Goal: Transaction & Acquisition: Obtain resource

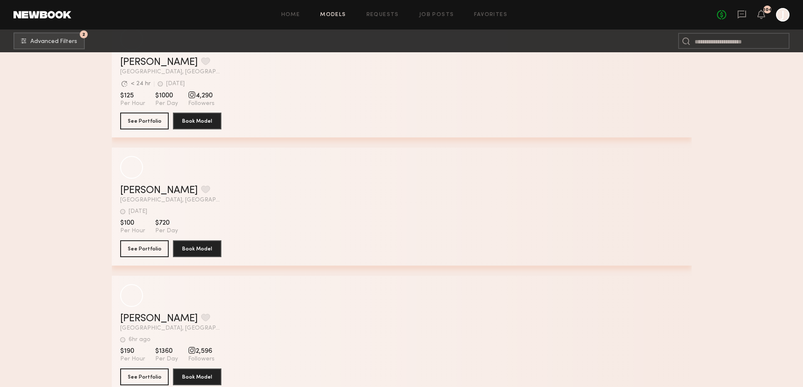
scroll to position [56749, 0]
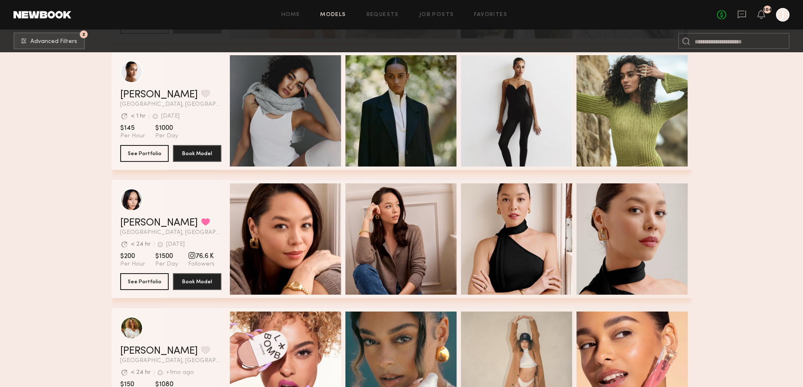
scroll to position [59290, 0]
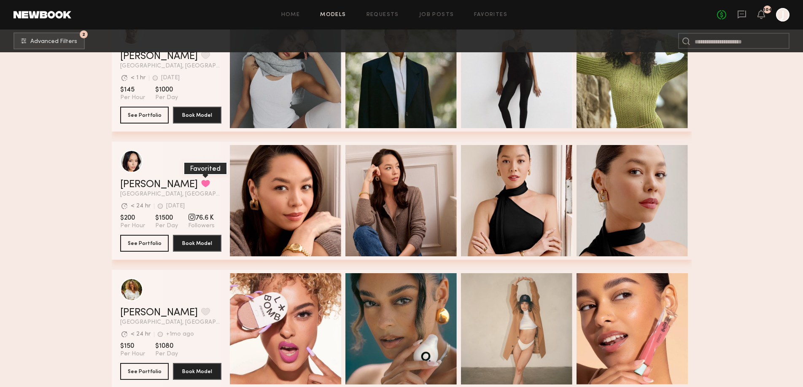
click at [201, 184] on button "grid" at bounding box center [205, 184] width 9 height 8
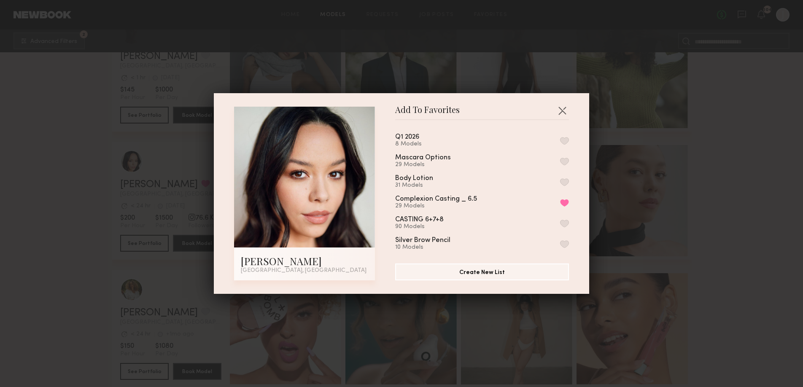
click at [564, 138] on button "button" at bounding box center [564, 141] width 9 height 8
click at [712, 181] on div "Add To Favorites [PERSON_NAME] [GEOGRAPHIC_DATA], [GEOGRAPHIC_DATA] Add To Favo…" at bounding box center [401, 193] width 803 height 387
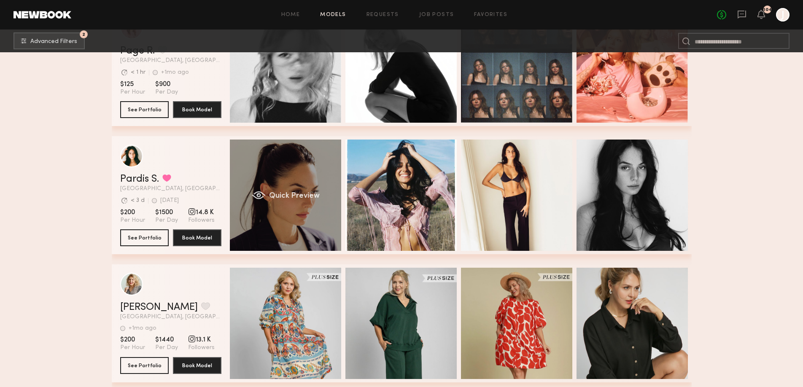
scroll to position [0, 3]
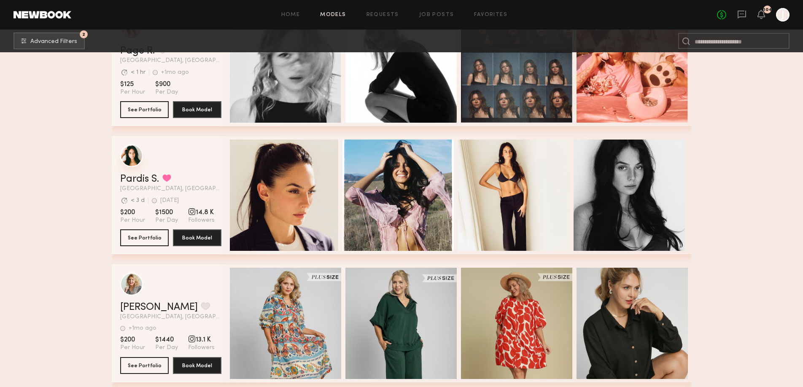
click at [134, 155] on div "grid" at bounding box center [131, 155] width 23 height 23
click at [168, 178] on button "grid" at bounding box center [166, 178] width 9 height 8
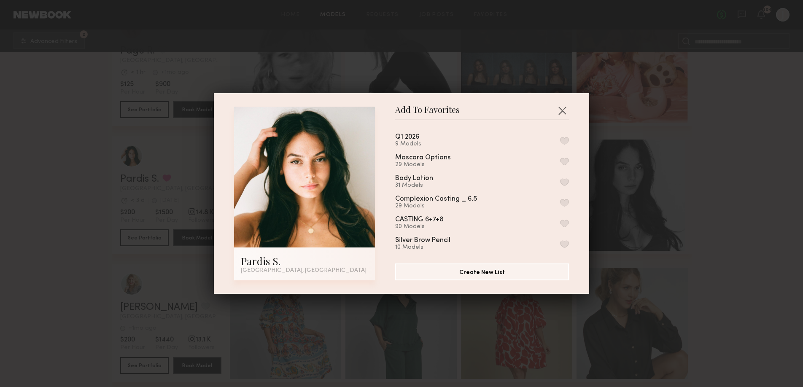
click at [565, 141] on button "button" at bounding box center [564, 141] width 9 height 8
click at [719, 173] on div "Add To Favorites Pardis S. [GEOGRAPHIC_DATA], [GEOGRAPHIC_DATA] Add To Favorite…" at bounding box center [401, 193] width 803 height 387
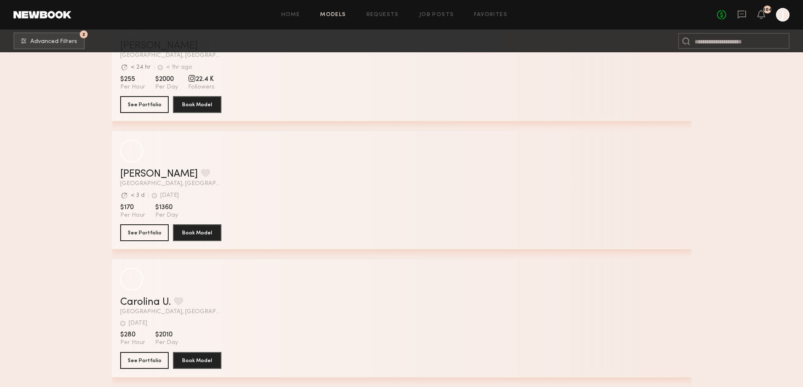
scroll to position [60629, 0]
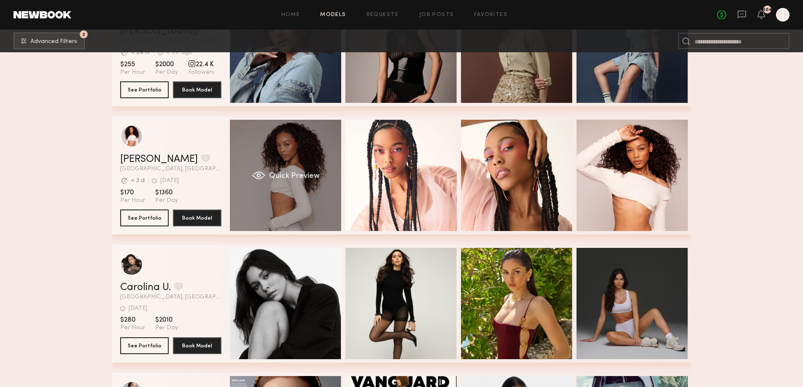
click at [295, 168] on div "Quick Preview" at bounding box center [285, 175] width 111 height 111
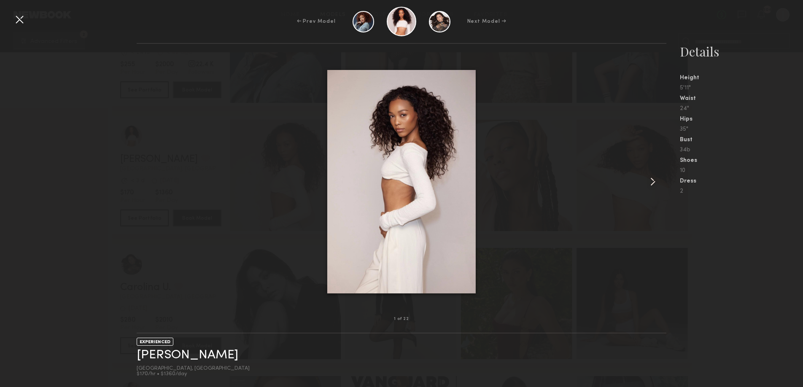
click at [647, 178] on common-icon at bounding box center [653, 182] width 14 height 14
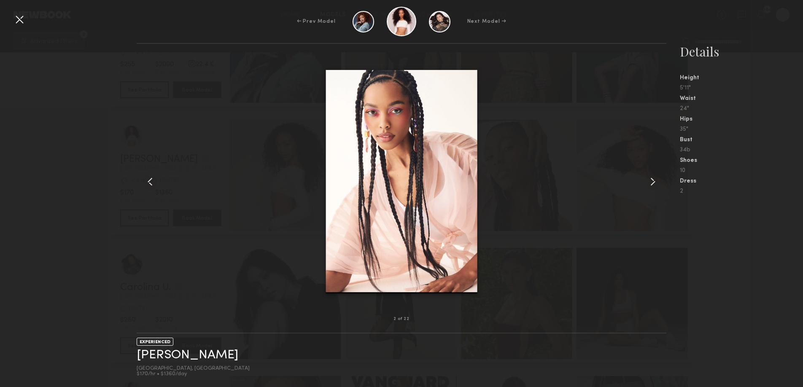
click at [647, 178] on common-icon at bounding box center [653, 182] width 14 height 14
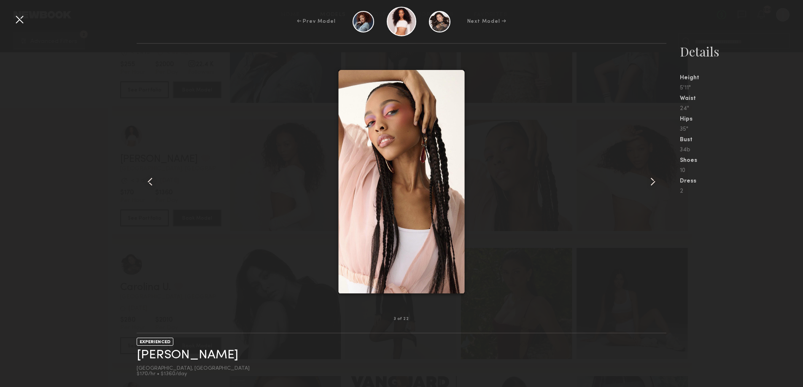
click at [647, 178] on common-icon at bounding box center [653, 182] width 14 height 14
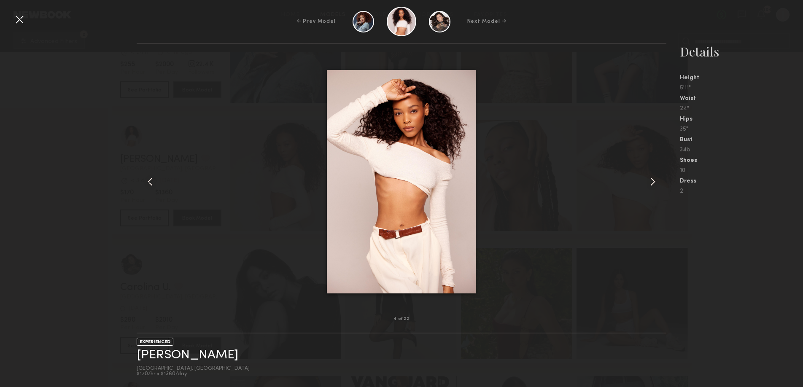
click at [647, 178] on common-icon at bounding box center [653, 182] width 14 height 14
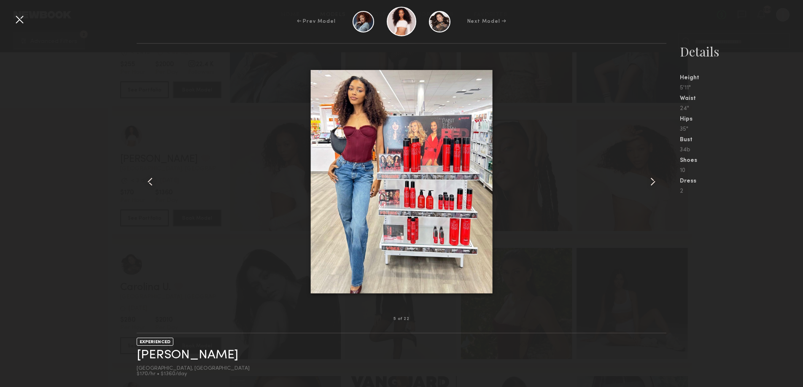
click at [647, 178] on common-icon at bounding box center [653, 182] width 14 height 14
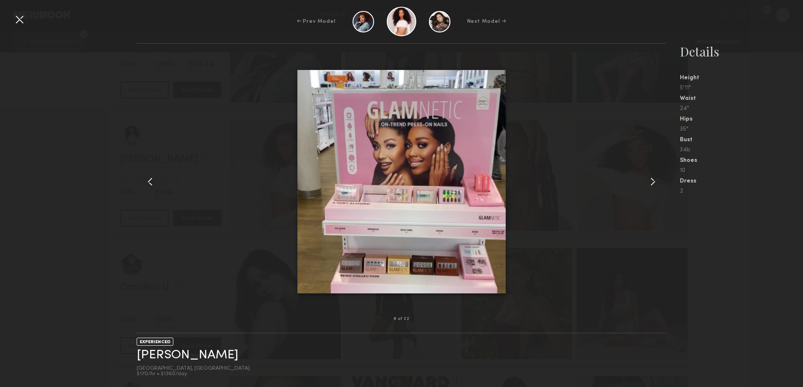
click at [647, 178] on common-icon at bounding box center [653, 182] width 14 height 14
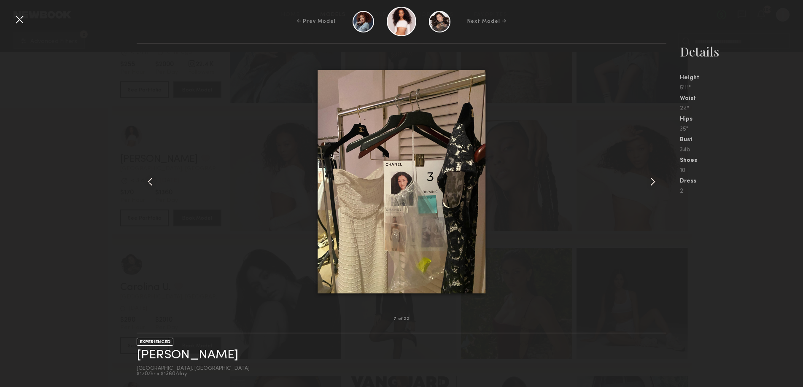
click at [647, 178] on common-icon at bounding box center [653, 182] width 14 height 14
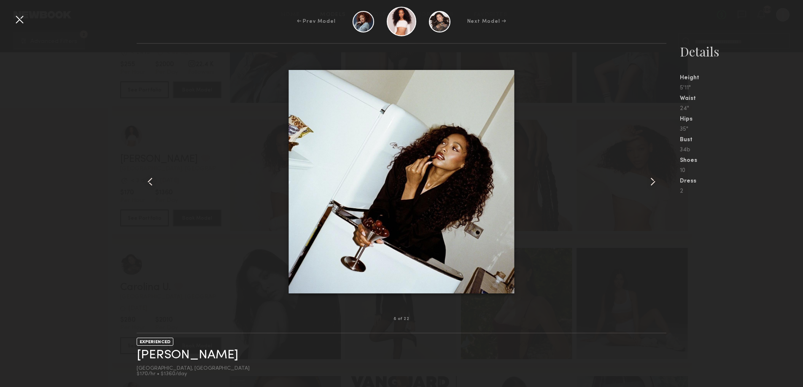
click at [647, 178] on common-icon at bounding box center [653, 182] width 14 height 14
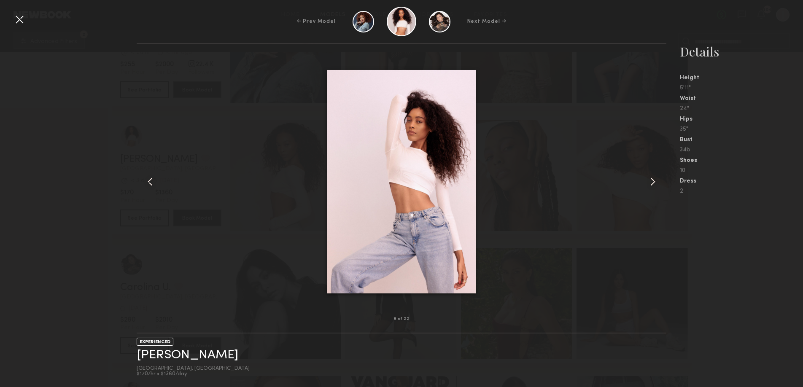
click at [647, 178] on common-icon at bounding box center [653, 182] width 14 height 14
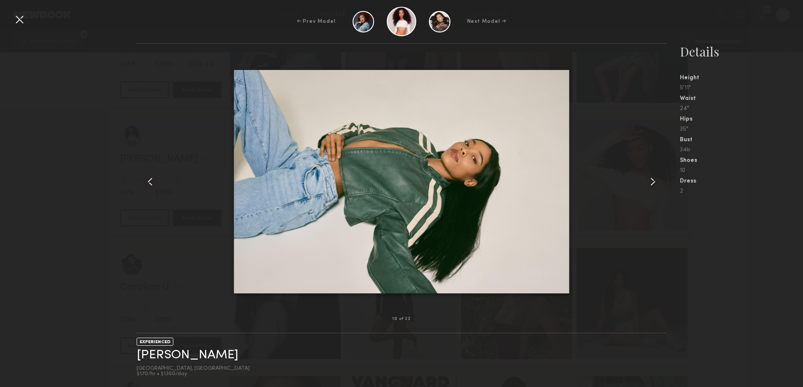
click at [647, 178] on common-icon at bounding box center [653, 182] width 14 height 14
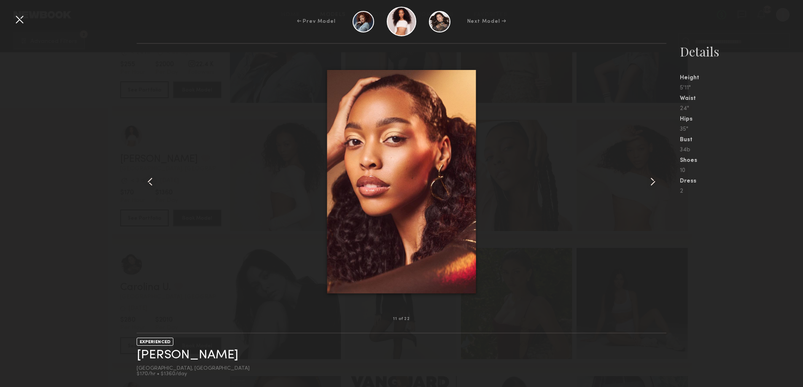
click at [647, 178] on common-icon at bounding box center [653, 182] width 14 height 14
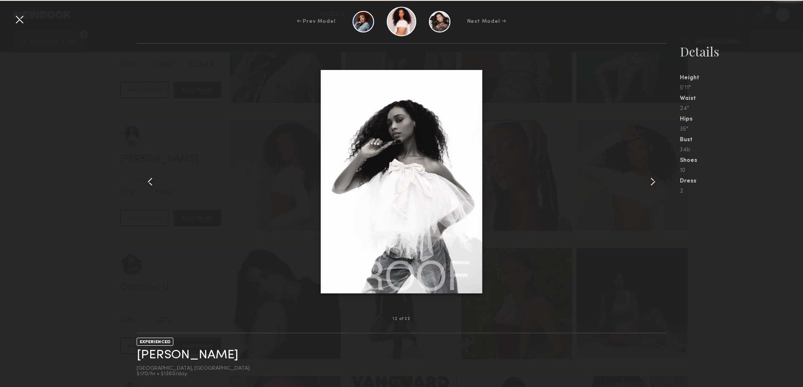
click at [647, 178] on common-icon at bounding box center [653, 182] width 14 height 14
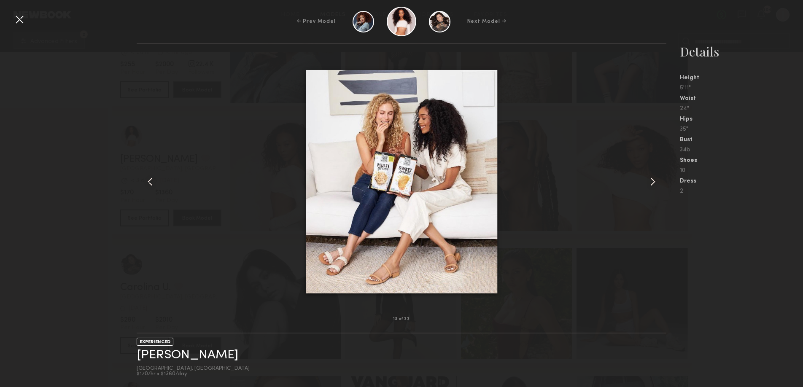
click at [647, 178] on common-icon at bounding box center [653, 182] width 14 height 14
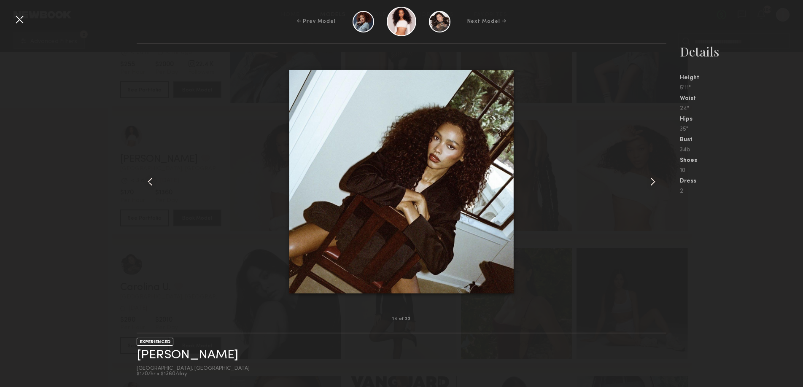
click at [647, 178] on common-icon at bounding box center [653, 182] width 14 height 14
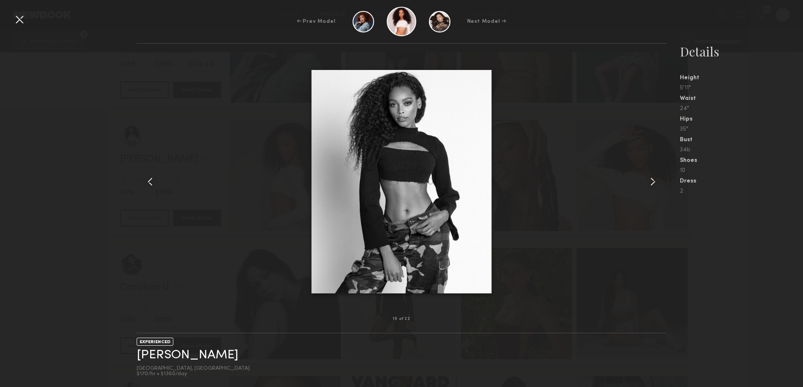
click at [647, 178] on common-icon at bounding box center [653, 182] width 14 height 14
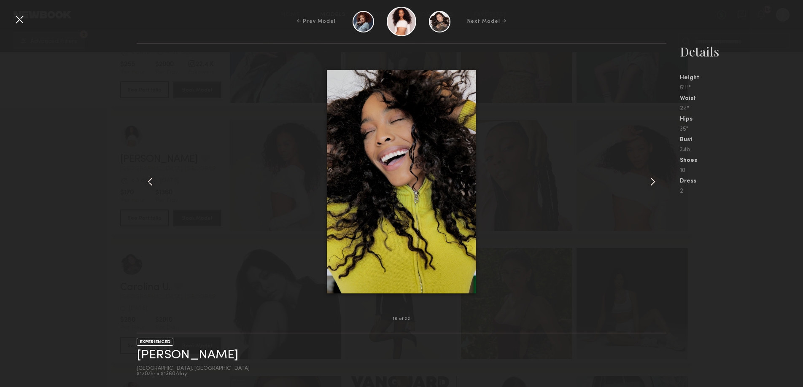
click at [647, 178] on common-icon at bounding box center [653, 182] width 14 height 14
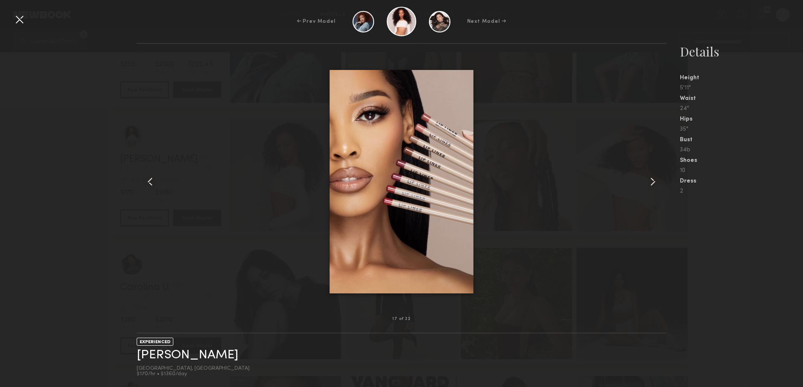
click at [633, 178] on div at bounding box center [402, 181] width 530 height 249
click at [652, 180] on common-icon at bounding box center [653, 182] width 14 height 14
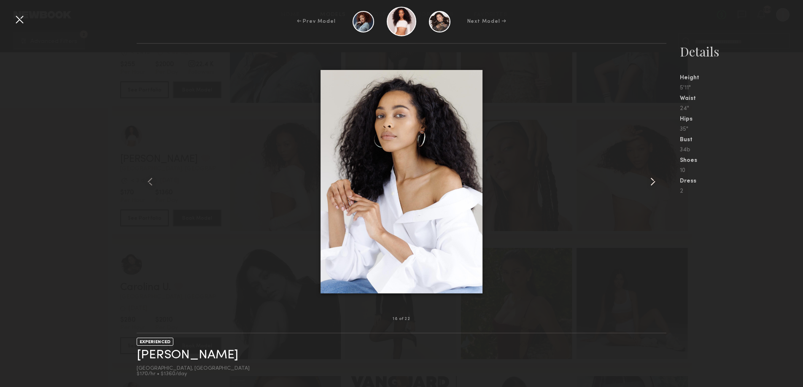
click at [652, 180] on common-icon at bounding box center [653, 182] width 14 height 14
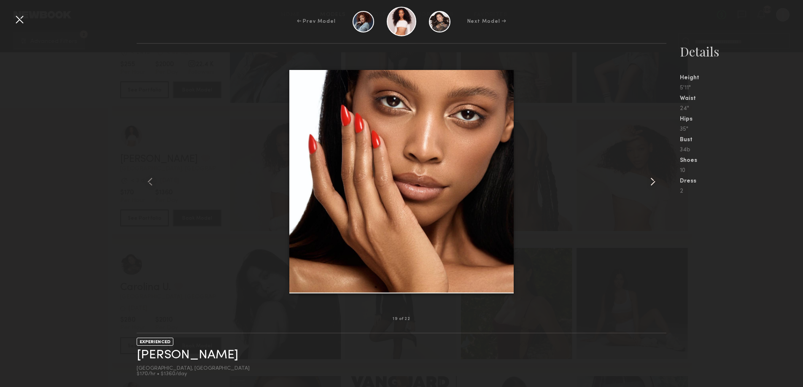
click at [652, 180] on common-icon at bounding box center [653, 182] width 14 height 14
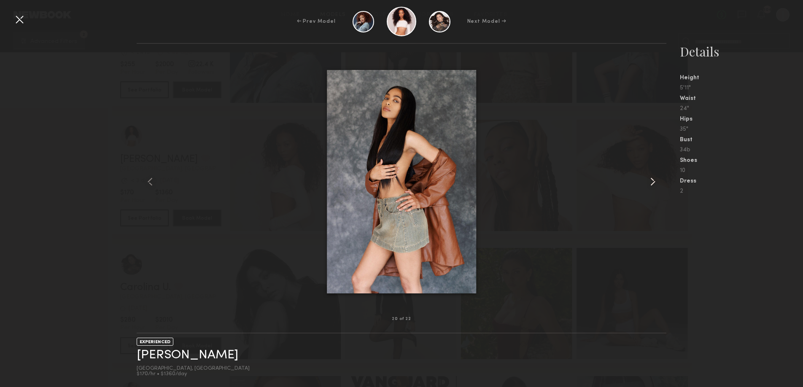
click at [652, 180] on common-icon at bounding box center [653, 182] width 14 height 14
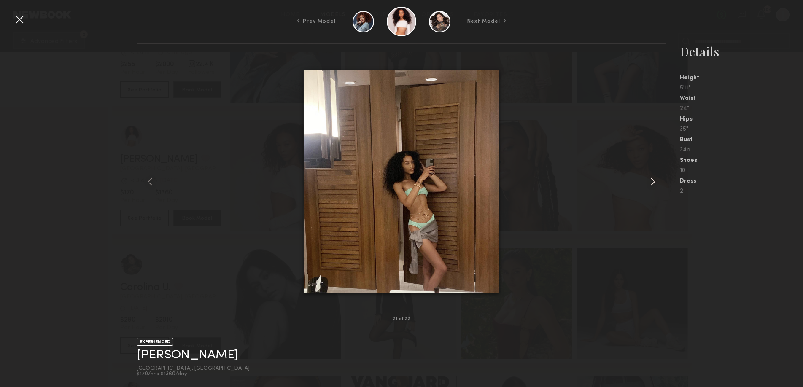
click at [652, 180] on common-icon at bounding box center [653, 182] width 14 height 14
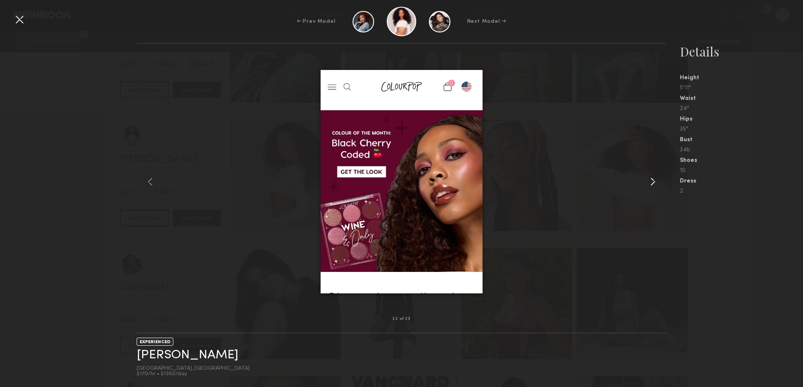
click at [652, 180] on common-icon at bounding box center [653, 182] width 14 height 14
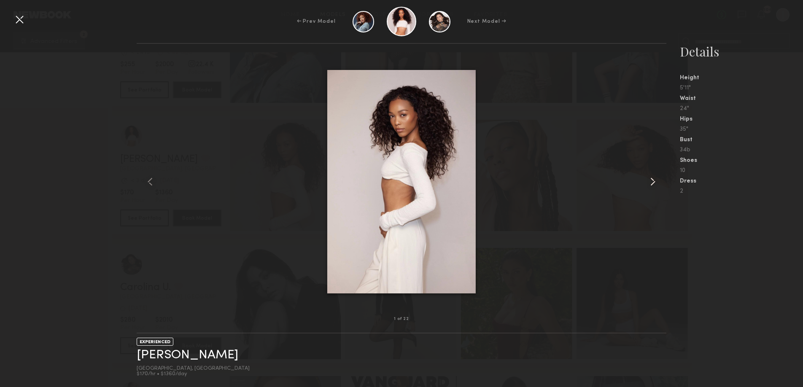
click at [652, 180] on common-icon at bounding box center [653, 182] width 14 height 14
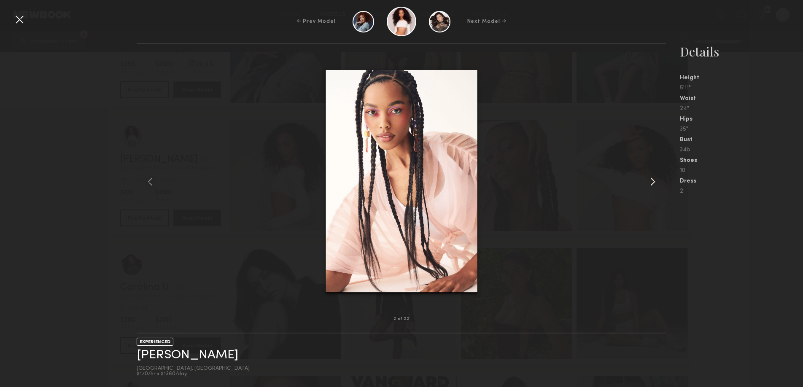
click at [652, 180] on common-icon at bounding box center [653, 182] width 14 height 14
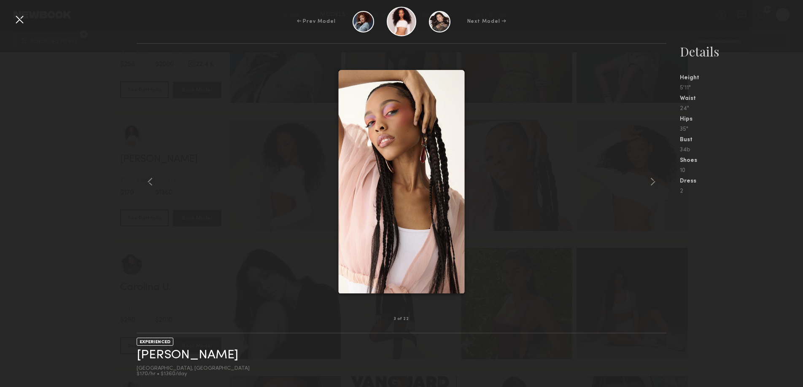
click at [19, 19] on div at bounding box center [20, 20] width 14 height 14
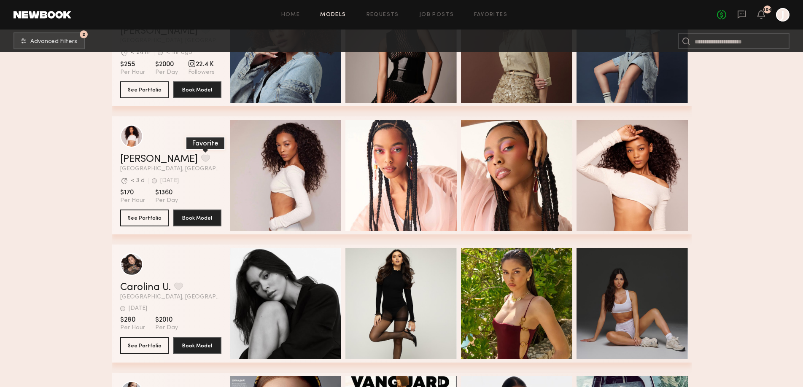
click at [201, 156] on button "grid" at bounding box center [205, 158] width 9 height 8
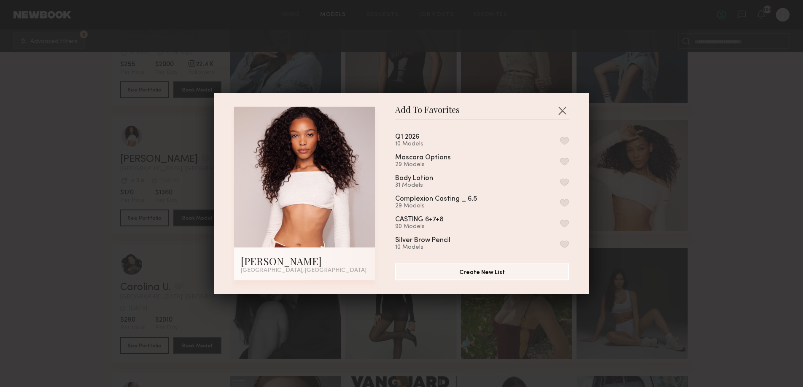
click at [566, 142] on button "button" at bounding box center [564, 141] width 9 height 8
click at [710, 142] on div "Add To Favorites [PERSON_NAME] A. [GEOGRAPHIC_DATA], [GEOGRAPHIC_DATA] Add To F…" at bounding box center [401, 193] width 803 height 387
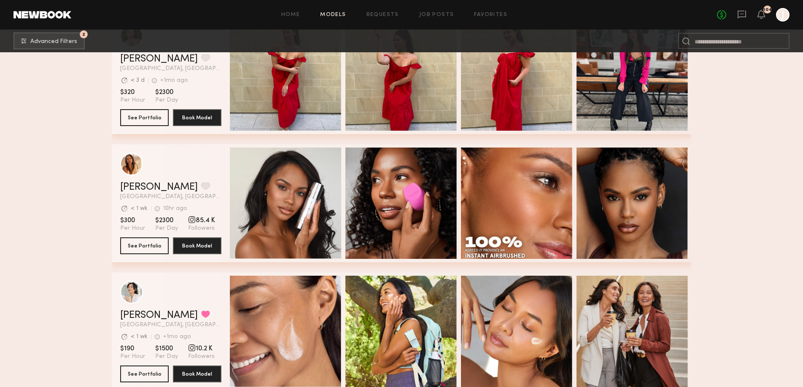
scroll to position [61499, 0]
click at [124, 249] on button "See Portfolio" at bounding box center [144, 245] width 49 height 17
click at [201, 187] on button "grid" at bounding box center [205, 186] width 9 height 8
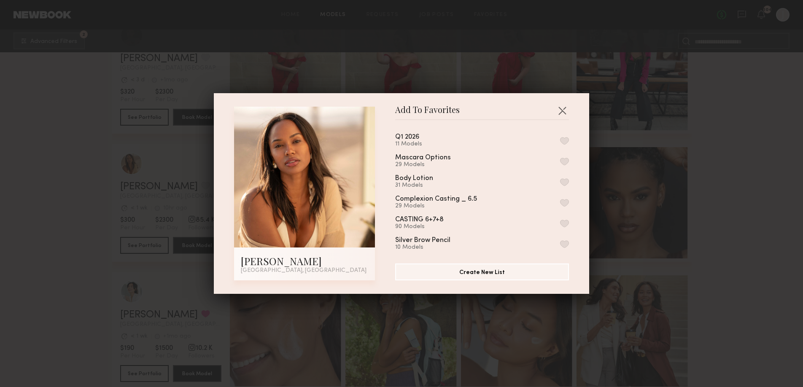
click at [566, 141] on button "button" at bounding box center [564, 141] width 9 height 8
click at [720, 170] on div "Add To Favorites [PERSON_NAME] [GEOGRAPHIC_DATA], [GEOGRAPHIC_DATA] Add To Favo…" at bounding box center [401, 193] width 803 height 387
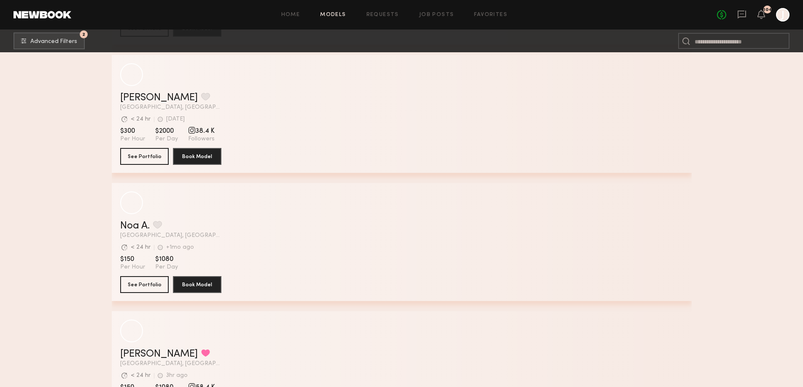
scroll to position [65045, 0]
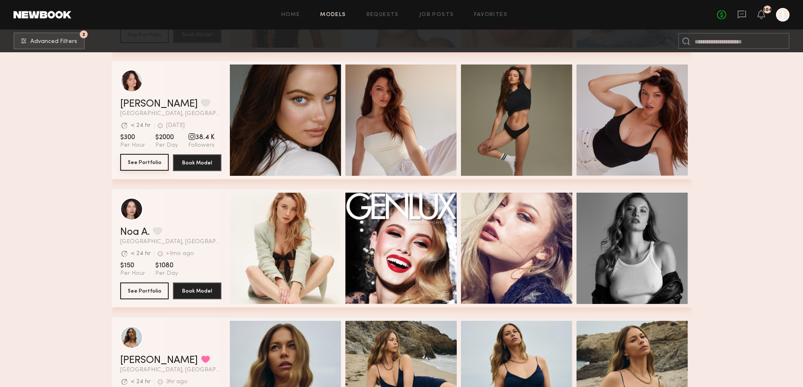
click at [146, 159] on button "See Portfolio" at bounding box center [144, 162] width 49 height 17
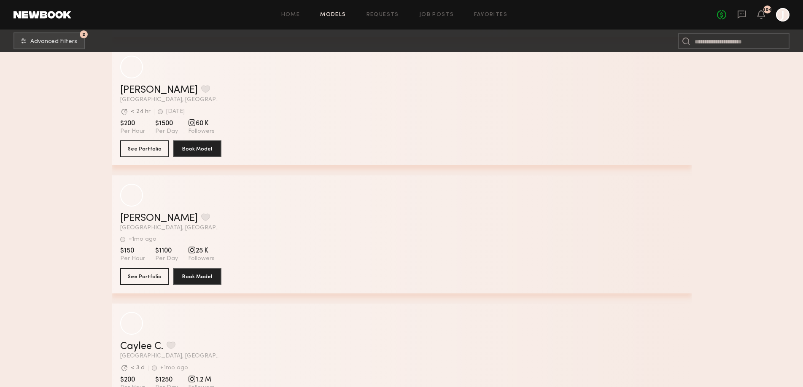
scroll to position [67878, 0]
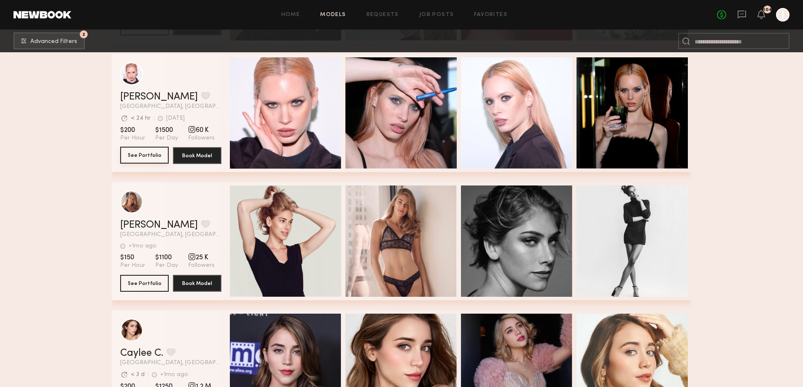
scroll to position [67875, 0]
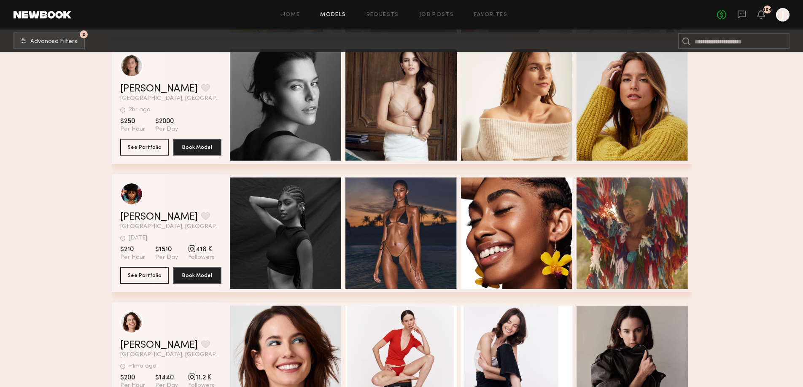
scroll to position [68350, 0]
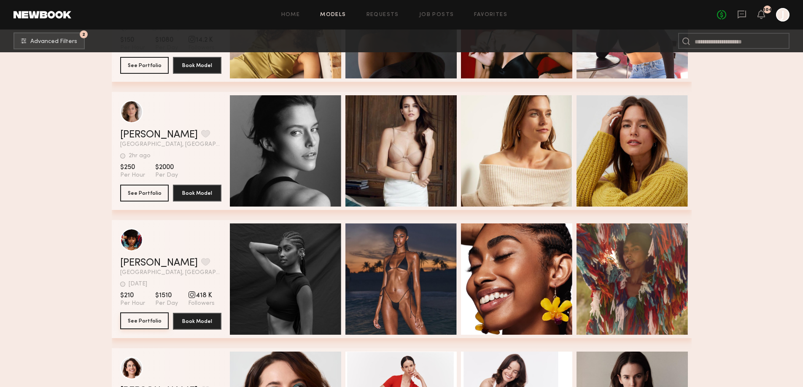
click at [144, 319] on button "See Portfolio" at bounding box center [144, 321] width 49 height 17
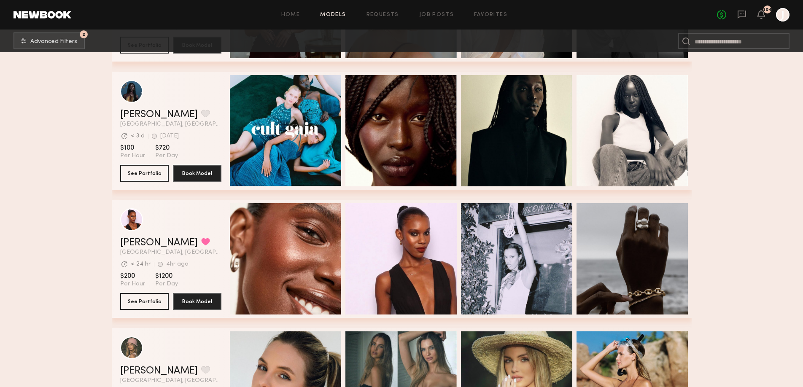
scroll to position [69139, 0]
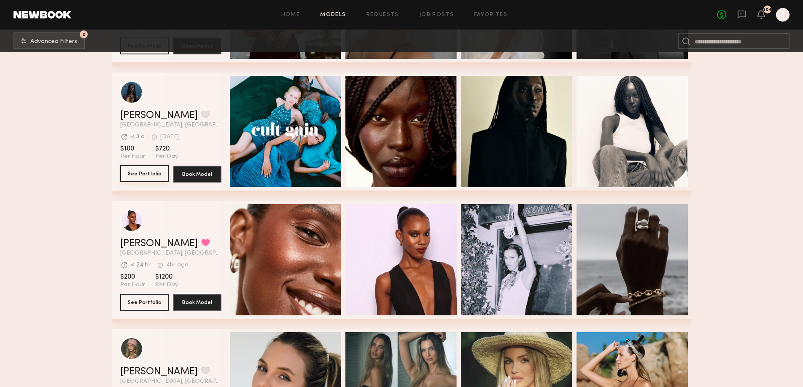
click at [155, 175] on button "See Portfolio" at bounding box center [144, 173] width 49 height 17
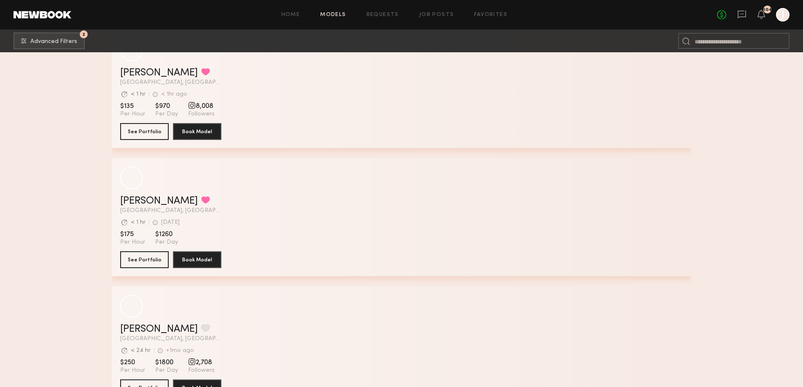
scroll to position [71101, 0]
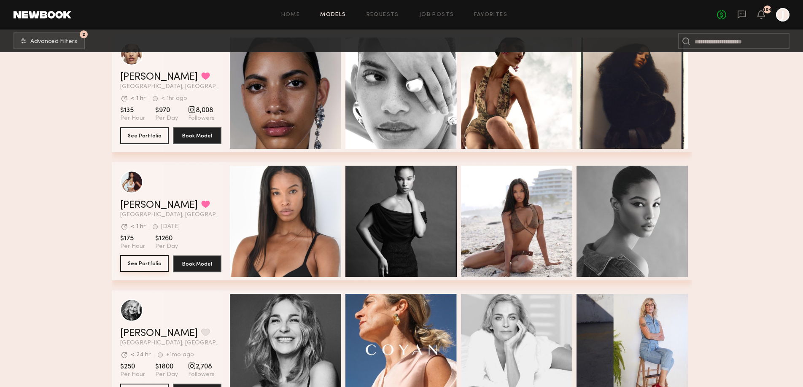
click at [143, 261] on button "See Portfolio" at bounding box center [144, 263] width 49 height 17
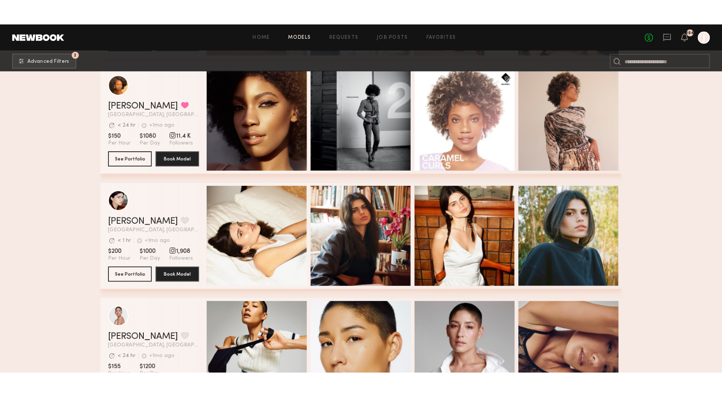
scroll to position [76985, 0]
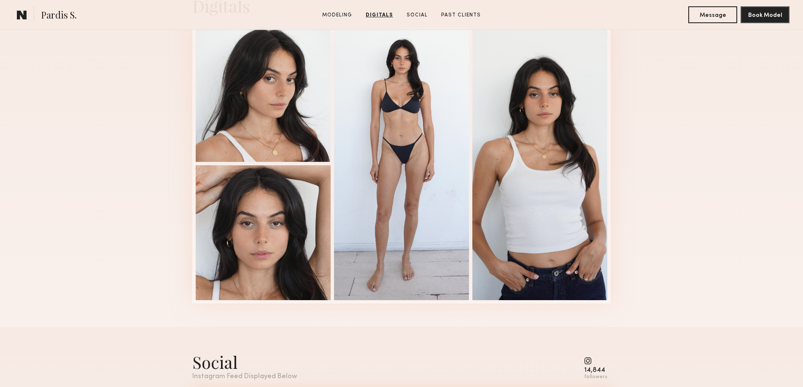
scroll to position [873, 0]
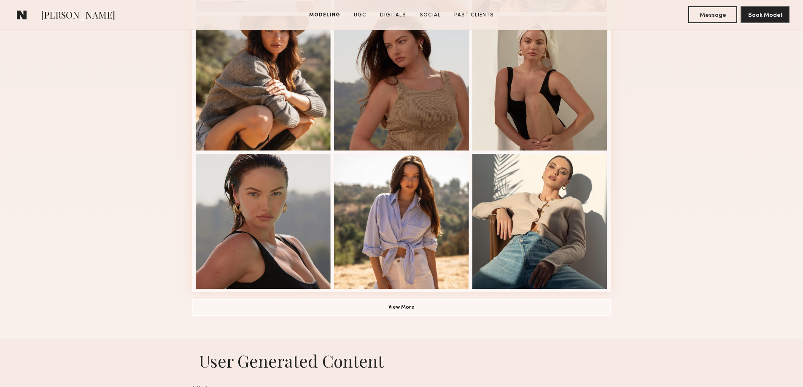
scroll to position [512, 0]
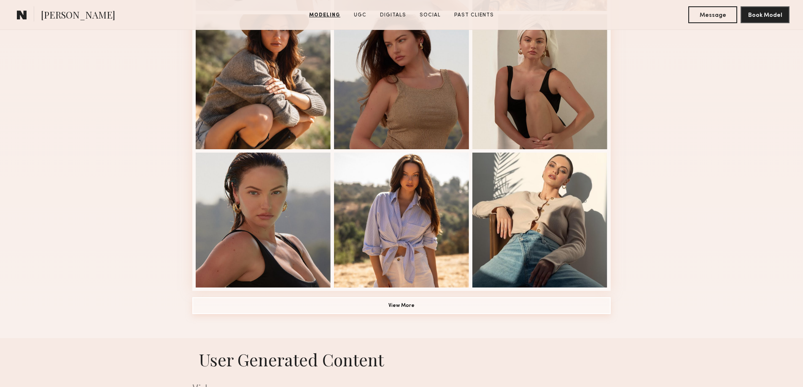
click at [380, 311] on button "View More" at bounding box center [401, 305] width 419 height 17
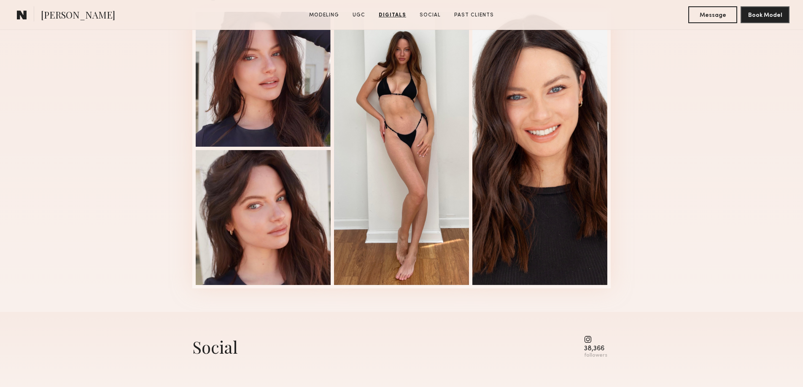
scroll to position [2253, 0]
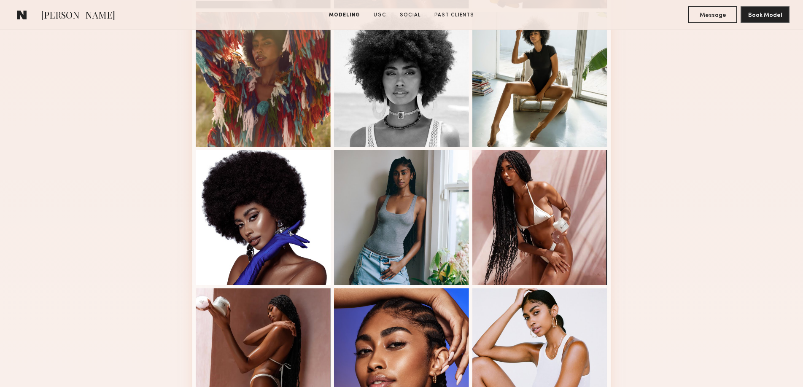
scroll to position [529, 0]
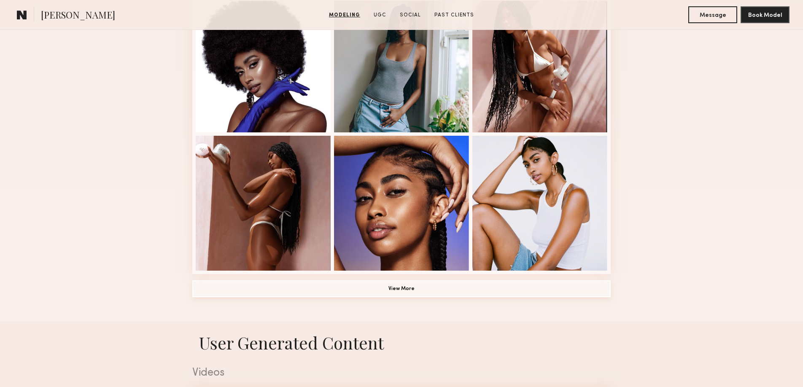
click at [321, 292] on button "View More" at bounding box center [401, 289] width 419 height 17
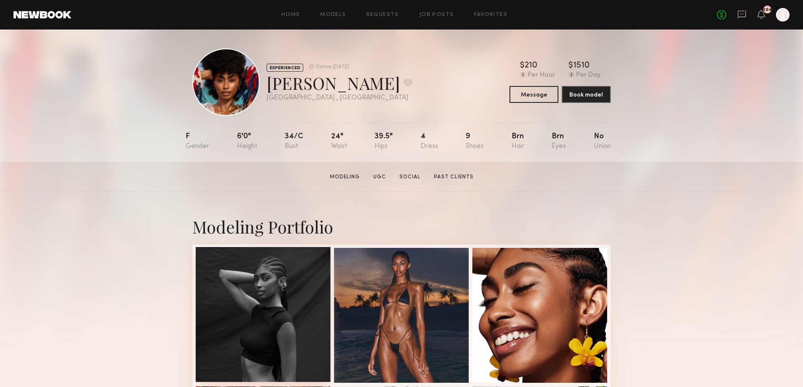
scroll to position [0, 0]
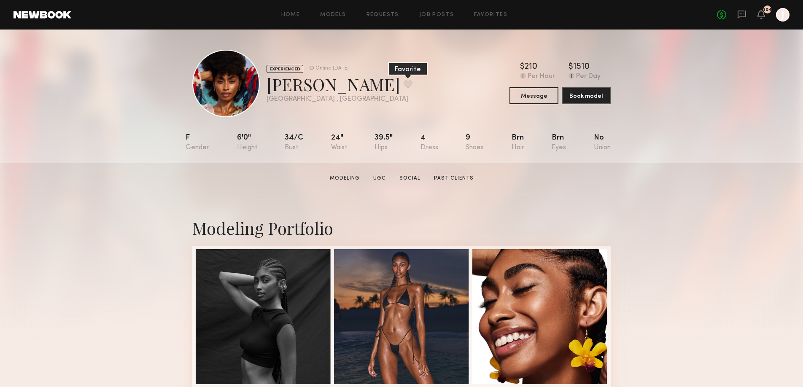
click at [404, 87] on button at bounding box center [408, 84] width 9 height 8
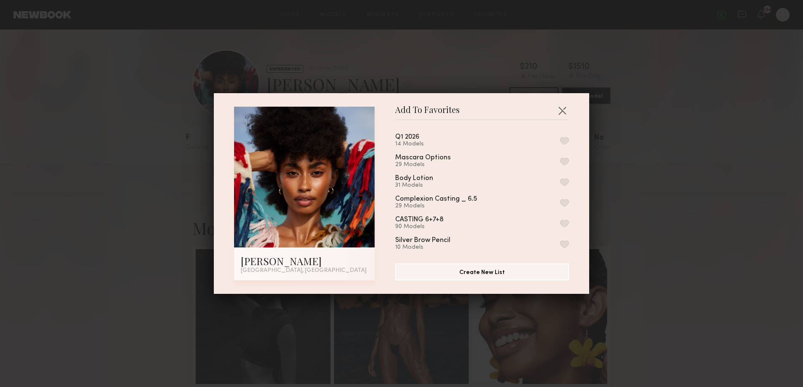
click at [564, 141] on button "button" at bounding box center [564, 141] width 9 height 8
click at [636, 185] on div "Add To Favorites Jasmine B. Los Angeles, CA Add To Favorites Q1 2026 15 Models …" at bounding box center [401, 193] width 803 height 387
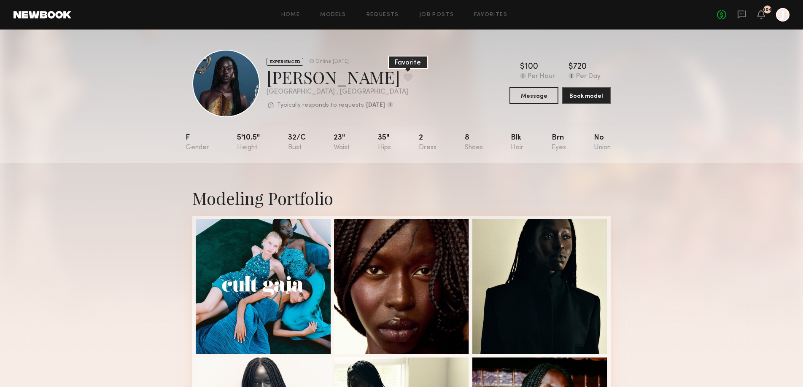
click at [404, 77] on button at bounding box center [408, 77] width 9 height 8
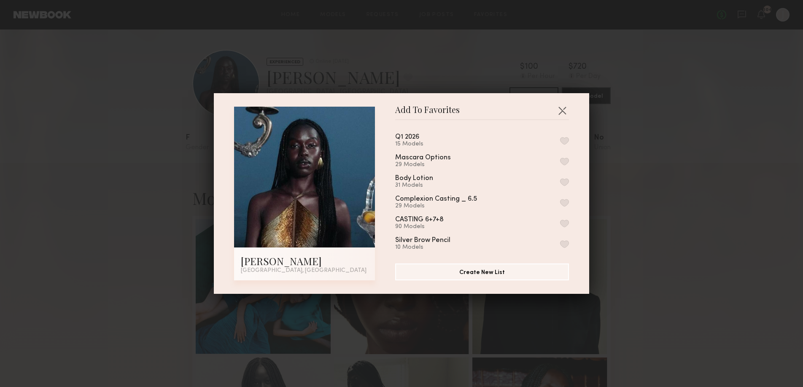
click at [566, 140] on button "button" at bounding box center [564, 141] width 9 height 8
click at [645, 135] on div "Add To Favorites Nyawuta C. Los Angeles, CA Add To Favorites Q1 2026 16 Models …" at bounding box center [401, 193] width 803 height 387
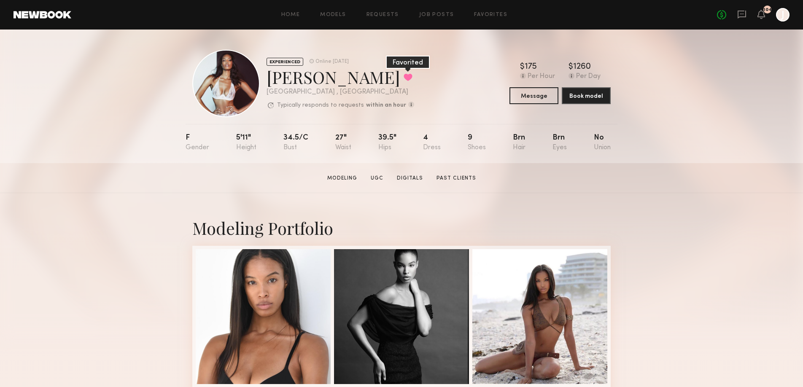
click at [404, 78] on button at bounding box center [408, 77] width 9 height 8
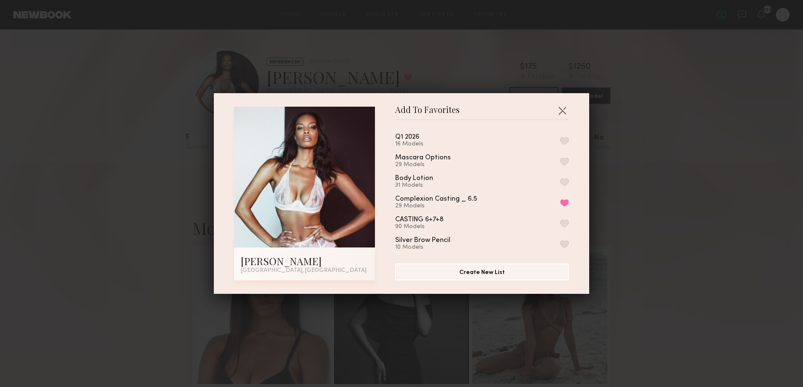
click at [568, 138] on button "button" at bounding box center [564, 141] width 9 height 8
click at [671, 171] on div "Add To Favorites Dai F. Los Angeles, CA Add To Favorites Q1 2026 17 Models Remo…" at bounding box center [401, 193] width 803 height 387
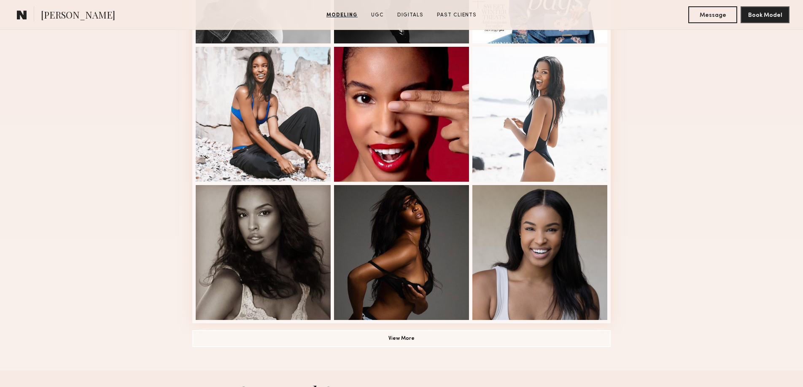
scroll to position [474, 0]
